Goal: Task Accomplishment & Management: Manage account settings

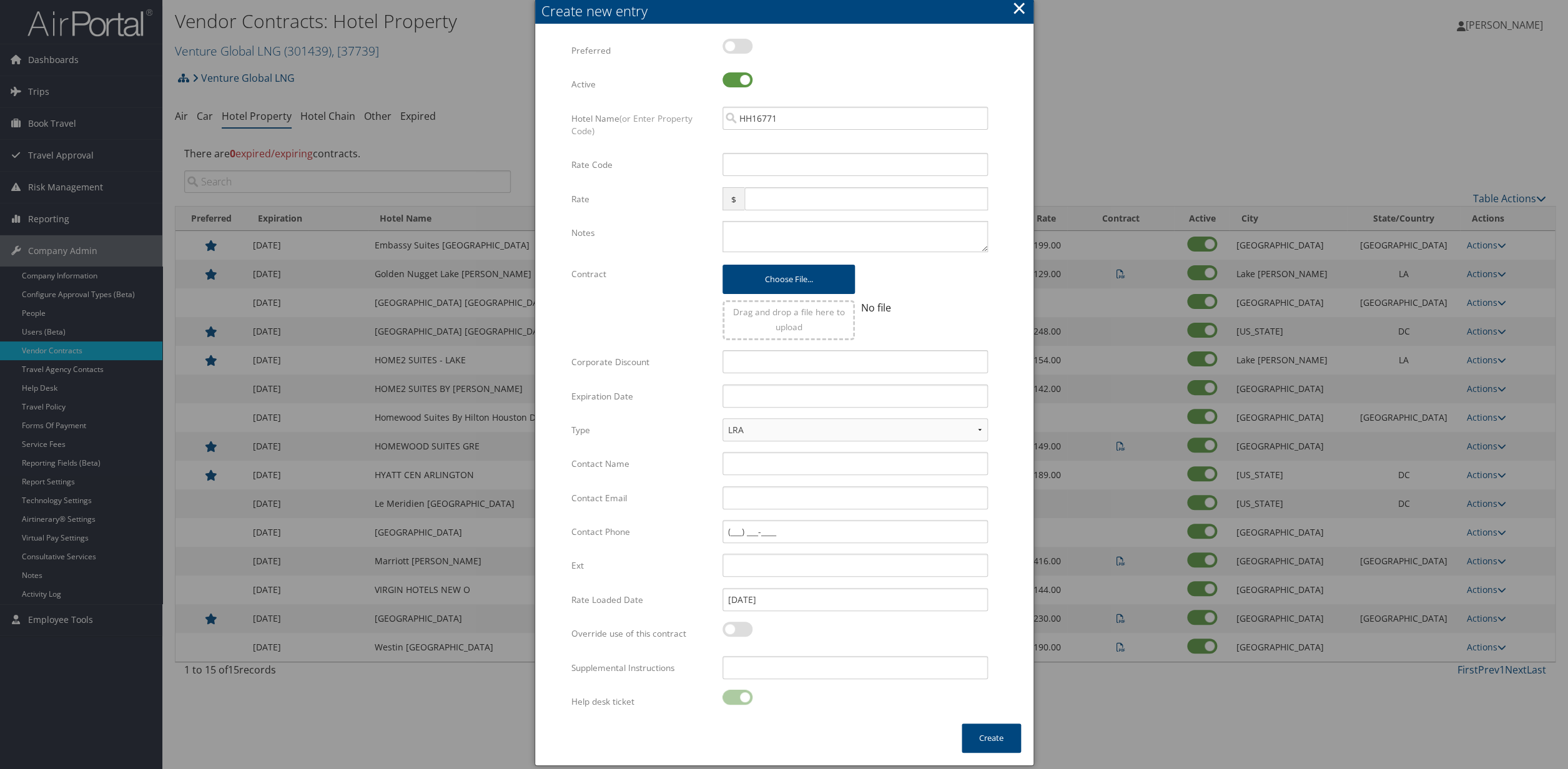
click at [1017, 18] on button "×" at bounding box center [1019, 8] width 14 height 25
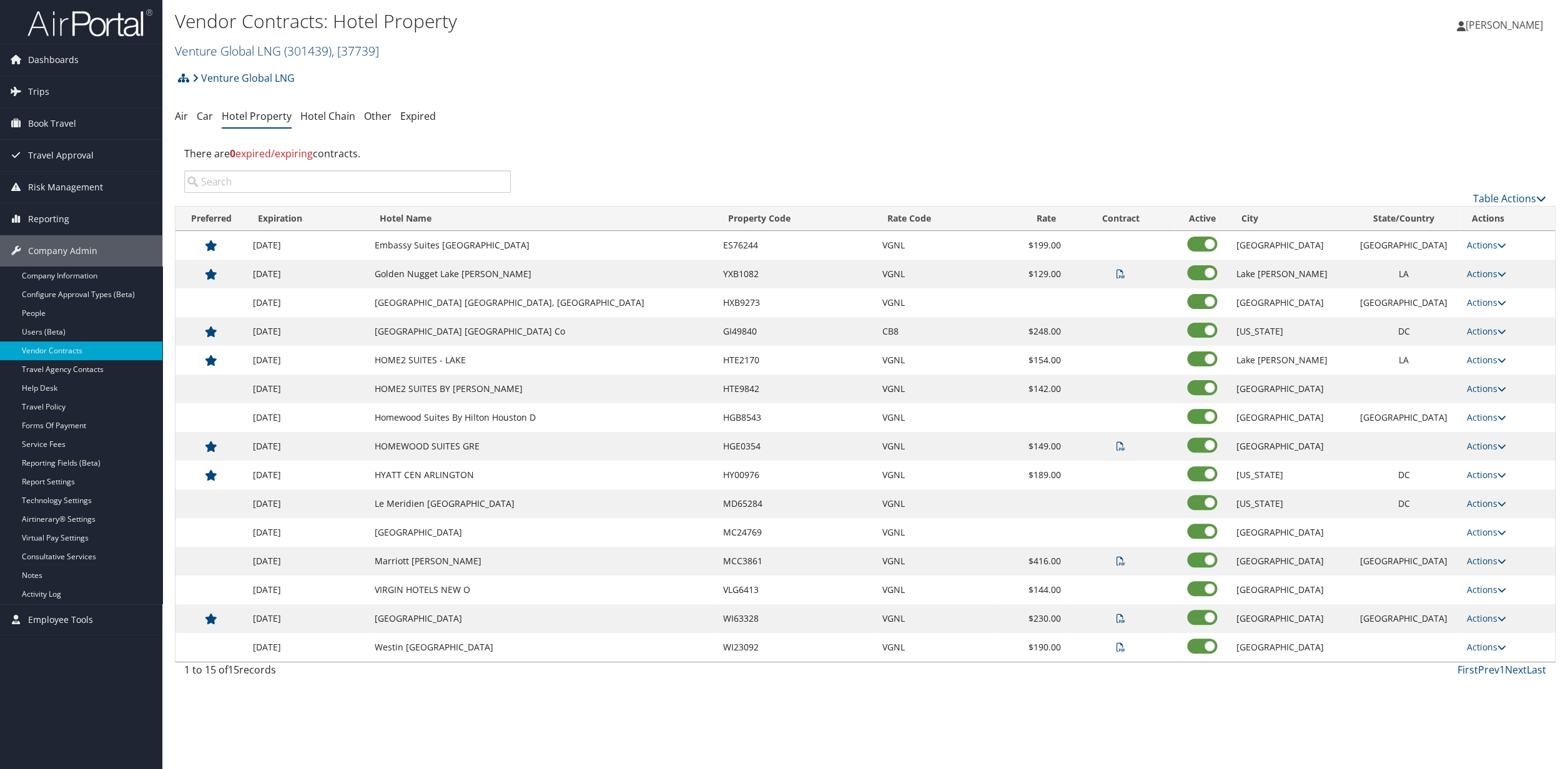
click at [345, 57] on span ", [ 37739 ]" at bounding box center [355, 51] width 47 height 17
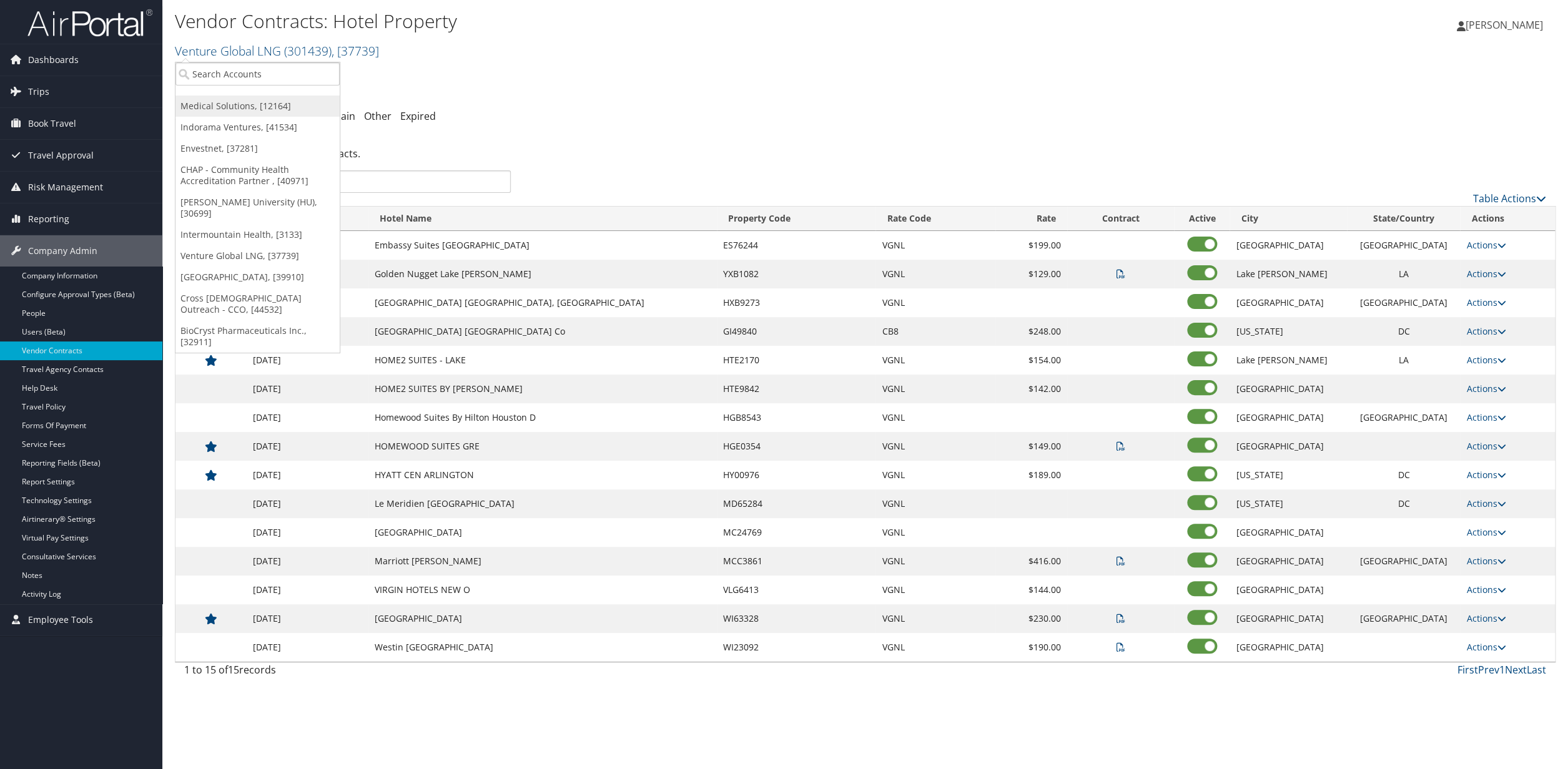
click at [224, 109] on link "Medical Solutions, [12164]" at bounding box center [258, 106] width 164 height 21
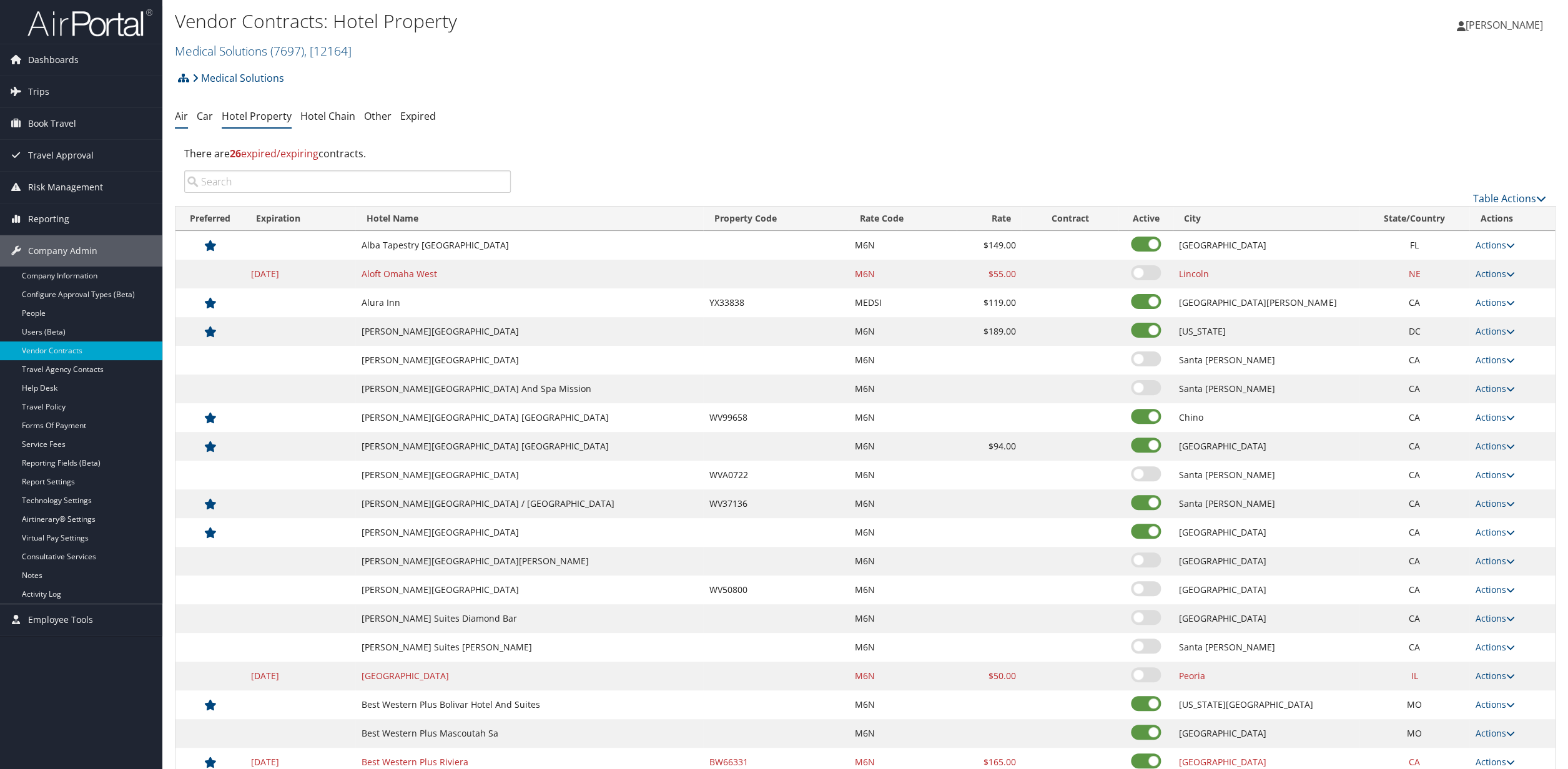
click at [179, 118] on link "Air" at bounding box center [181, 115] width 13 height 13
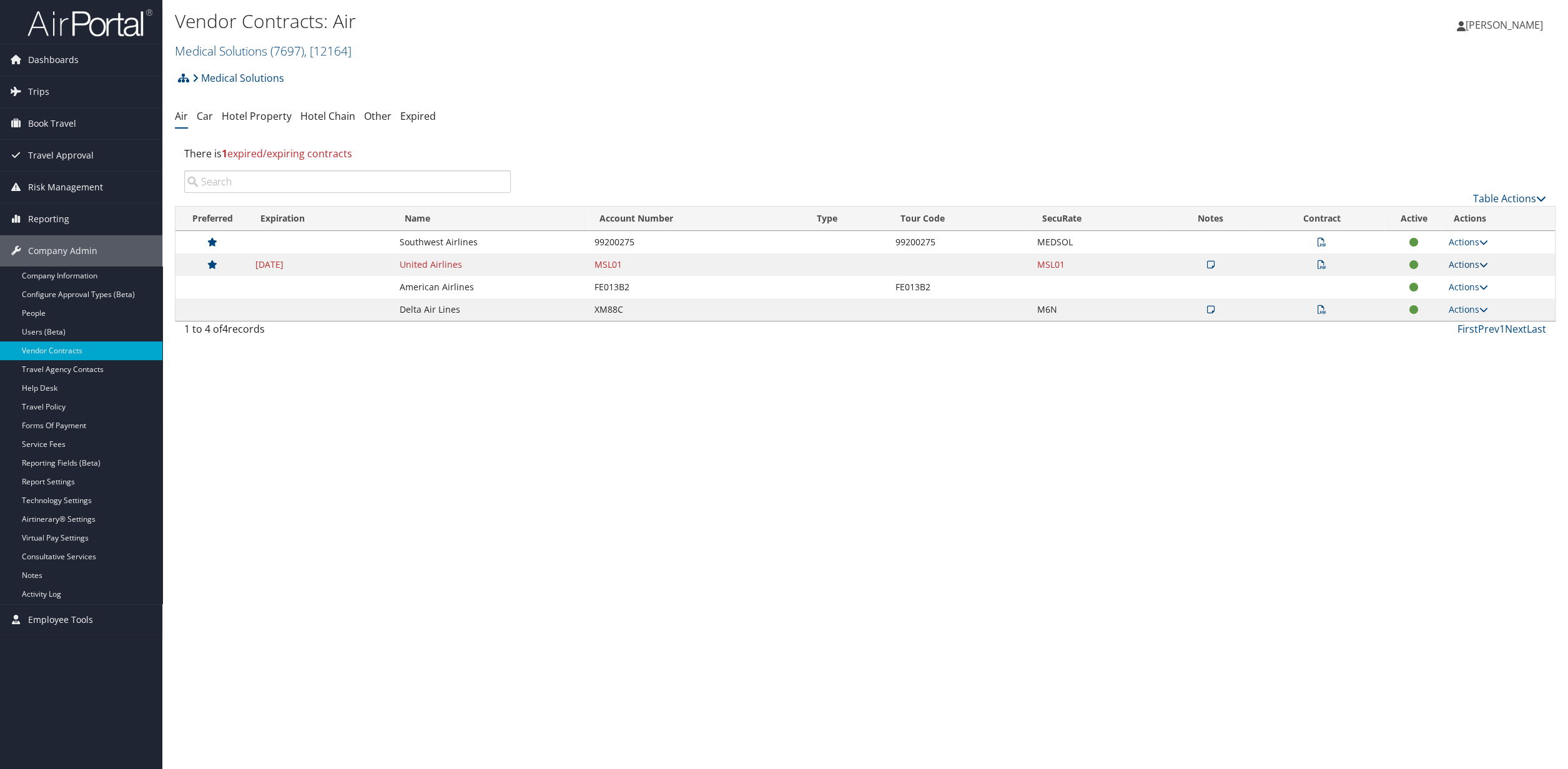
click at [1465, 267] on link "Actions" at bounding box center [1469, 264] width 40 height 12
click at [1437, 345] on link "Delete" at bounding box center [1443, 348] width 83 height 21
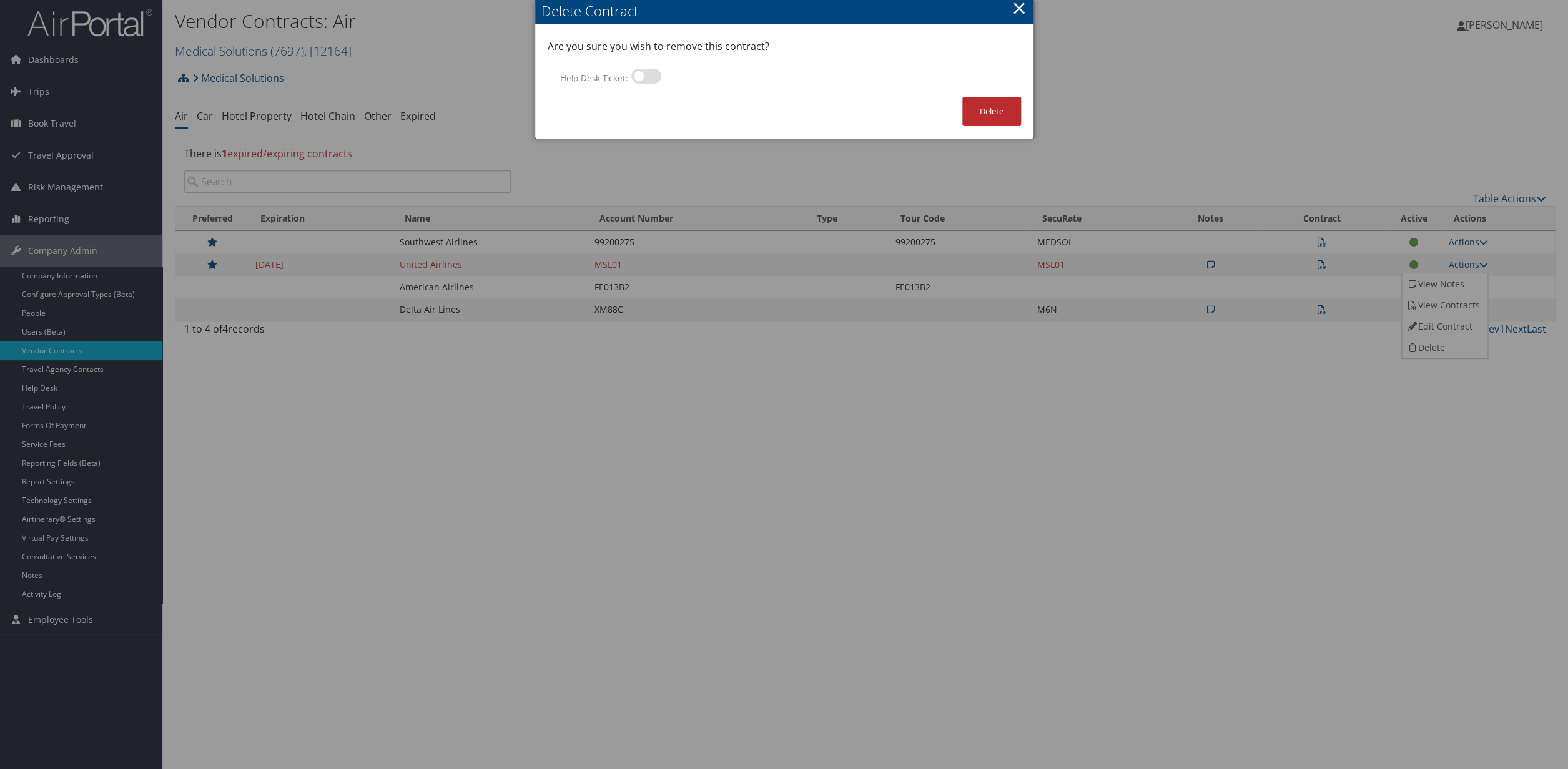
click at [648, 76] on label at bounding box center [646, 76] width 30 height 15
click at [645, 76] on input "Help Desk Ticket:" at bounding box center [641, 78] width 8 height 8
checkbox input "true"
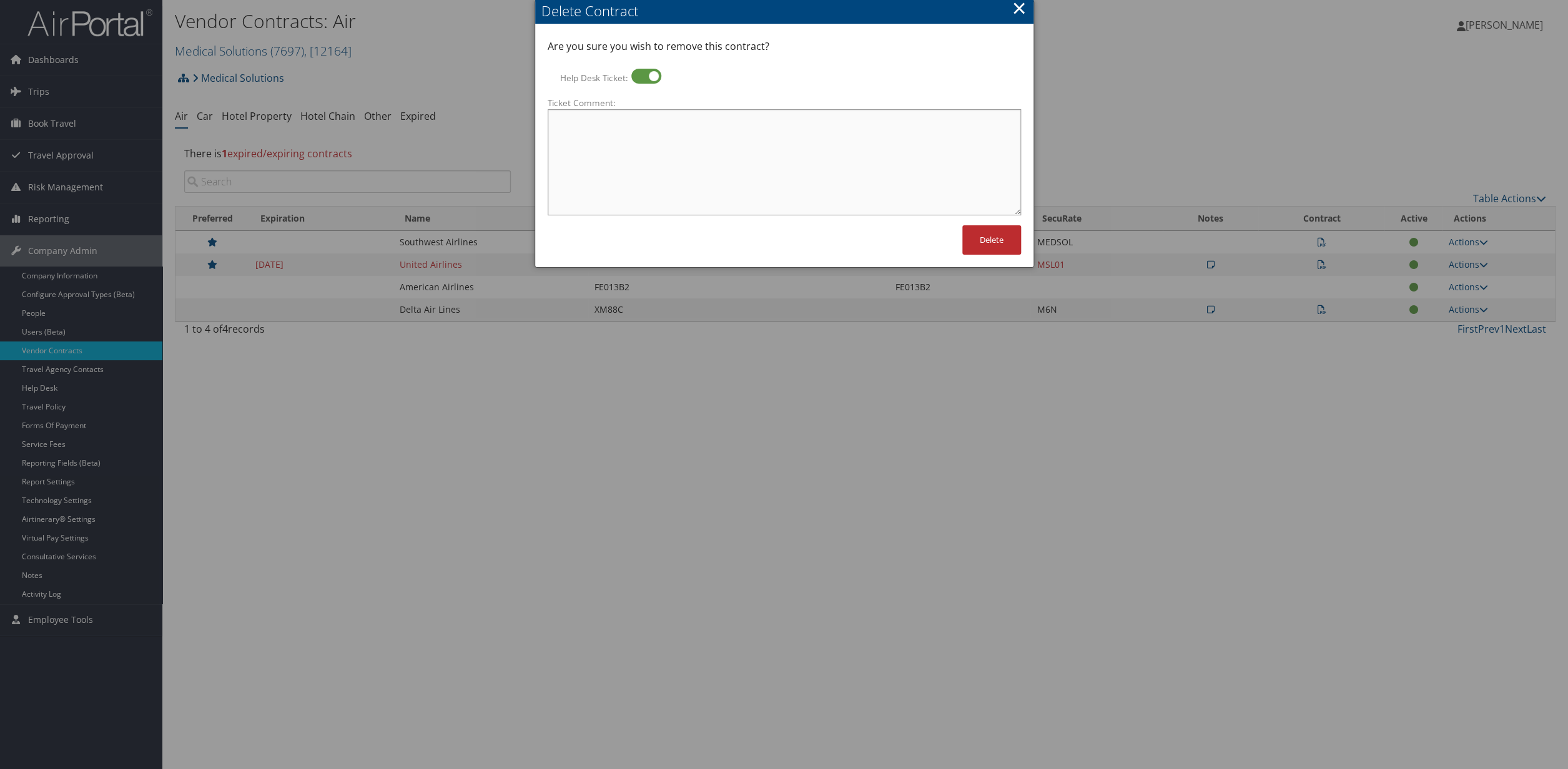
click at [588, 126] on textarea "Ticket Comment:" at bounding box center [784, 162] width 473 height 106
click at [566, 123] on textarea "AGreement no longer exists" at bounding box center [784, 162] width 473 height 106
type textarea "Agreement no longer exists"
click at [991, 247] on button "Delete" at bounding box center [991, 239] width 59 height 29
